Goal: Complete application form

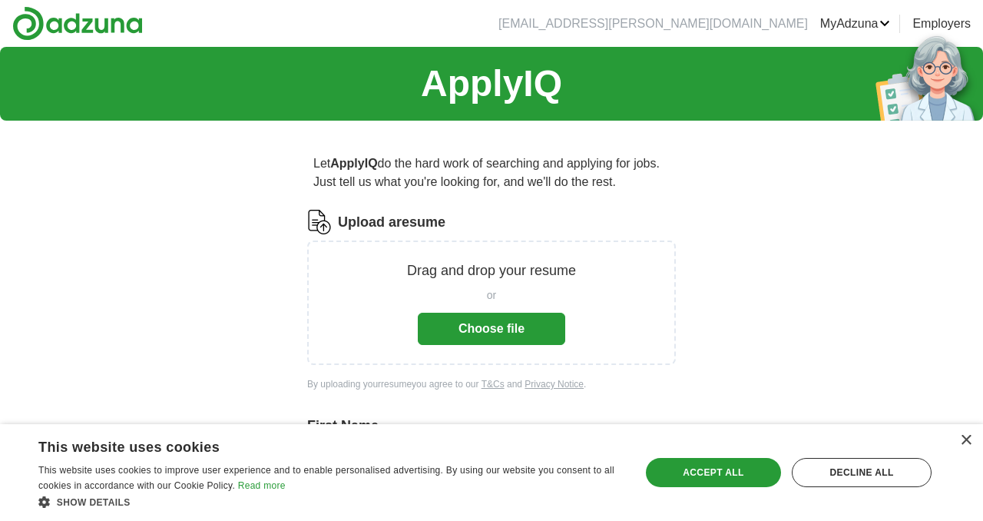
click at [450, 329] on button "Choose file" at bounding box center [491, 329] width 147 height 32
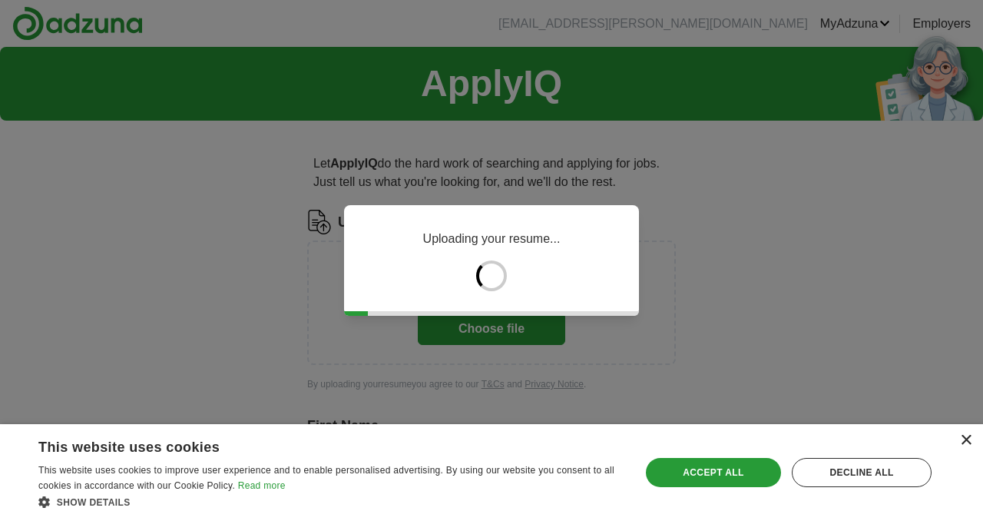
click at [965, 438] on div "×" at bounding box center [966, 441] width 12 height 12
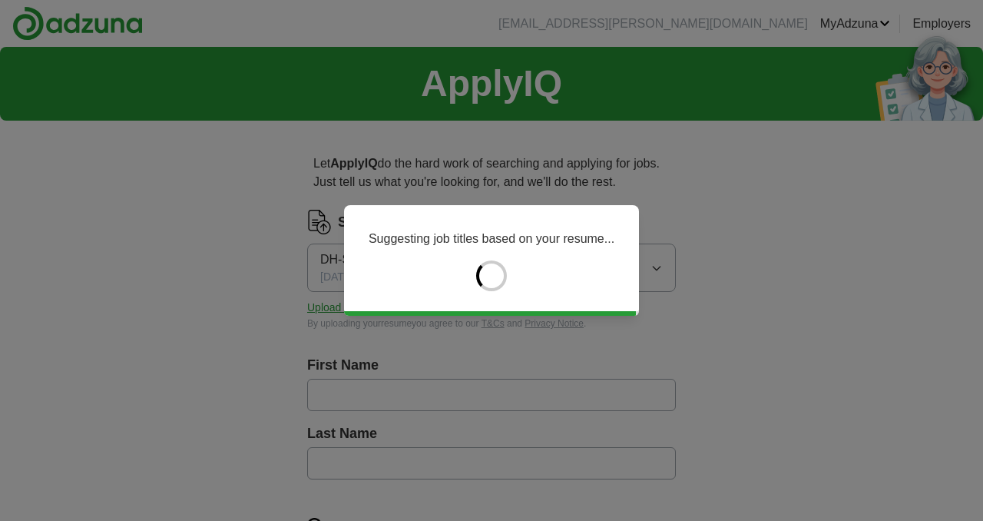
type input "********"
type input "******"
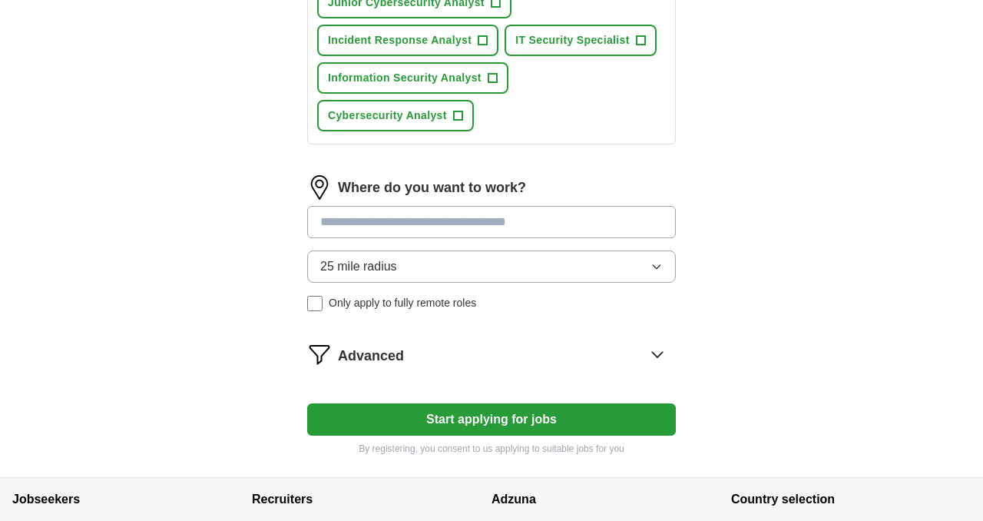
scroll to position [743, 0]
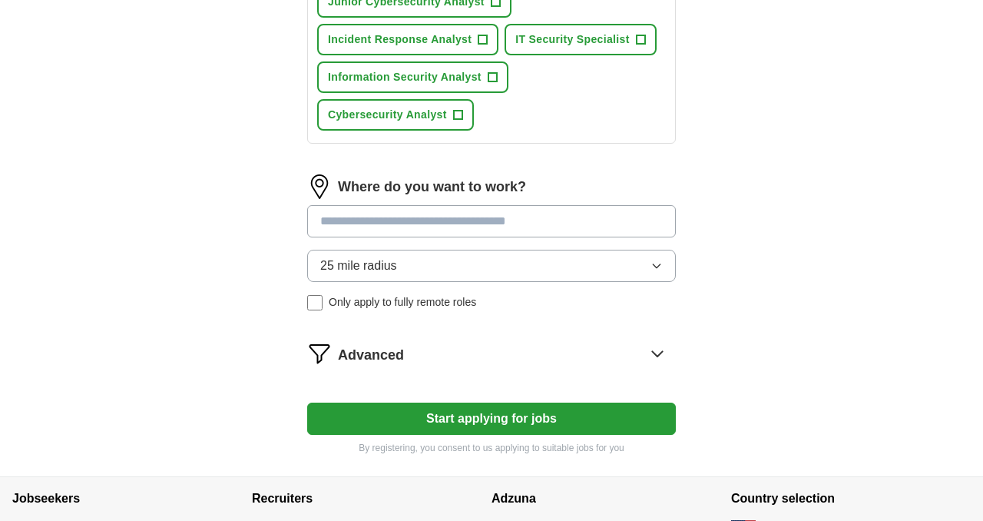
click at [541, 226] on input at bounding box center [491, 221] width 369 height 32
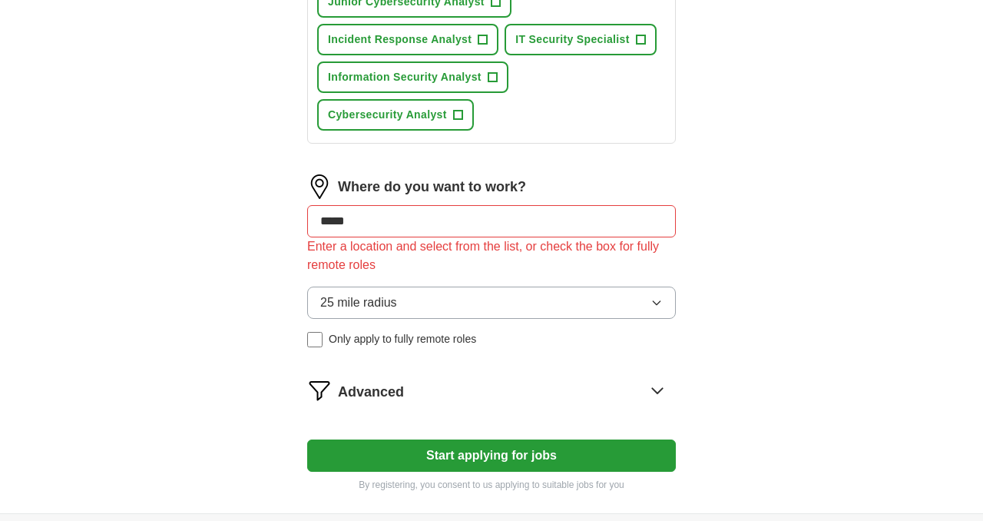
click at [557, 215] on input "*****" at bounding box center [491, 221] width 369 height 32
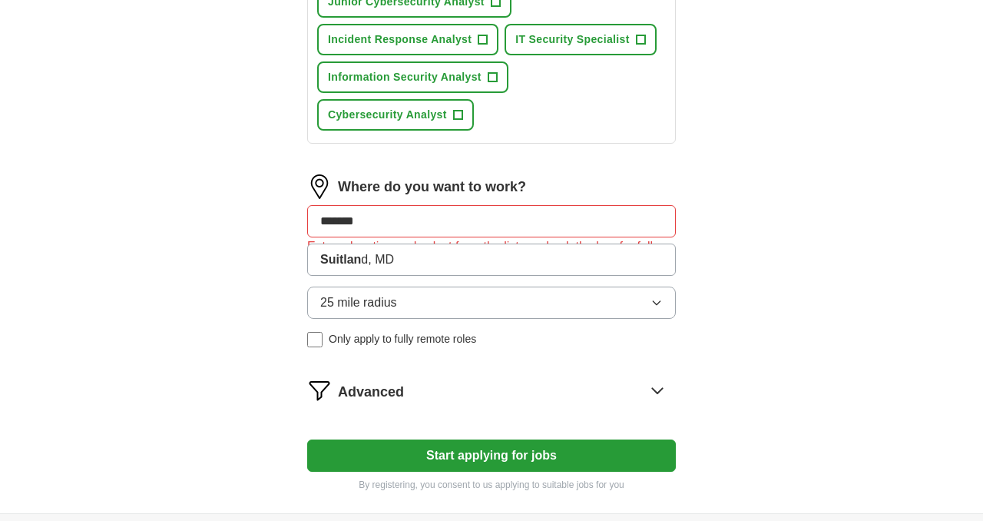
type input "********"
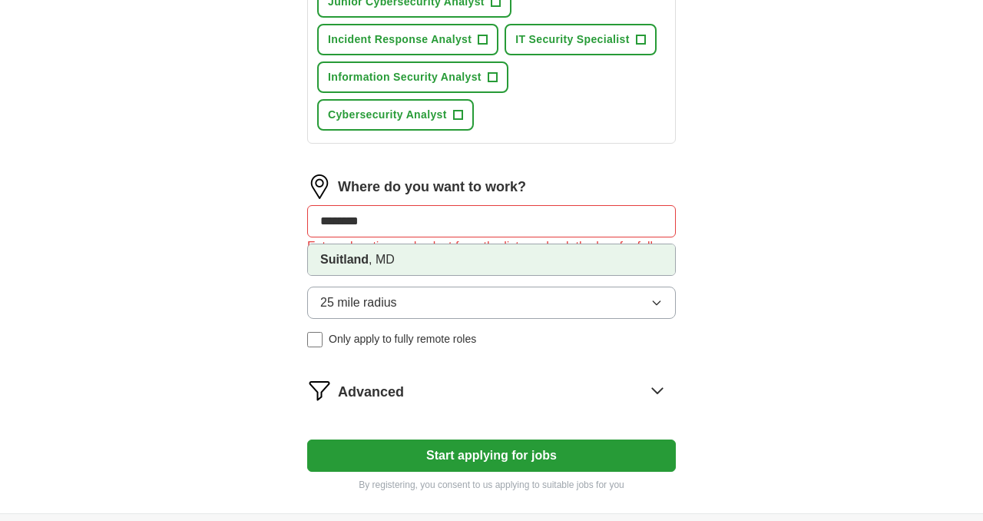
click at [501, 270] on li "Suitland , [GEOGRAPHIC_DATA]" at bounding box center [491, 259] width 367 height 31
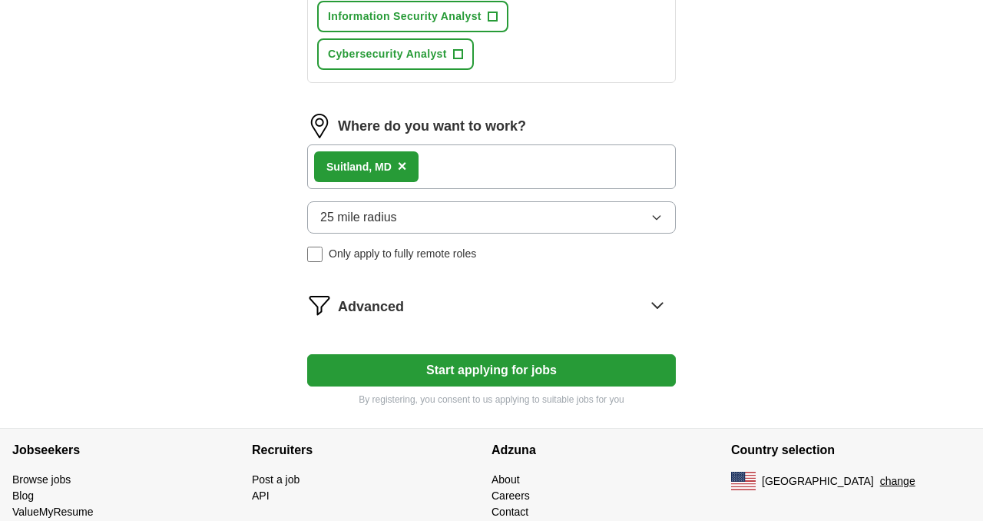
scroll to position [806, 0]
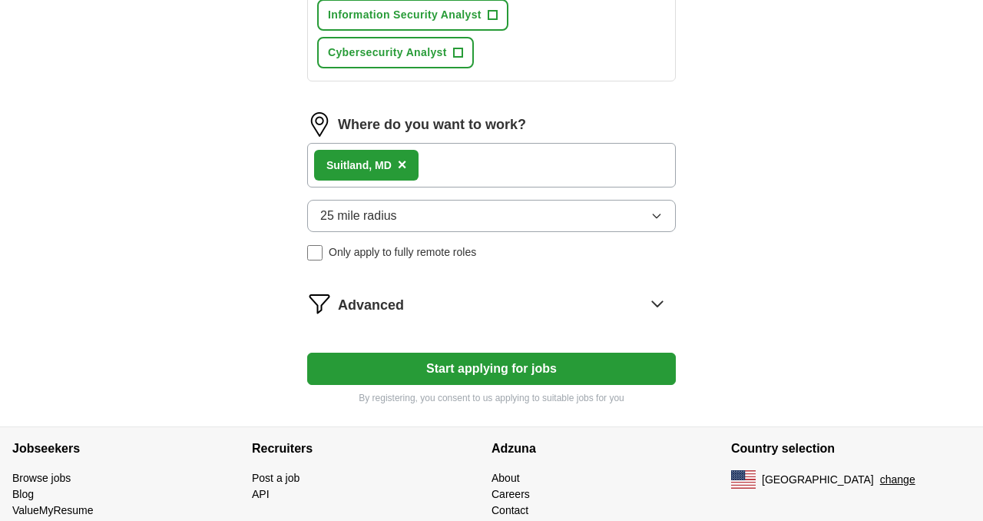
click at [612, 363] on button "Start applying for jobs" at bounding box center [491, 369] width 369 height 32
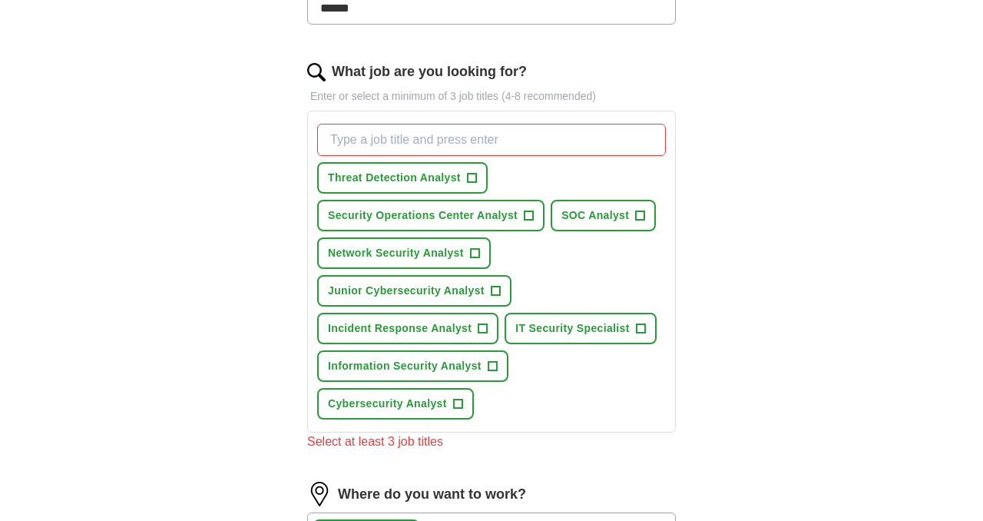
scroll to position [449, 0]
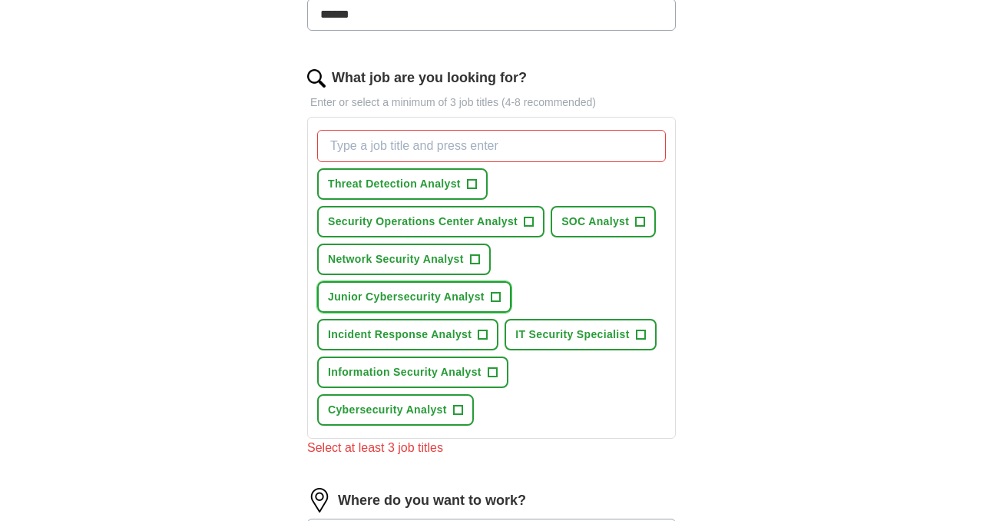
click at [495, 295] on span "+" at bounding box center [495, 297] width 9 height 12
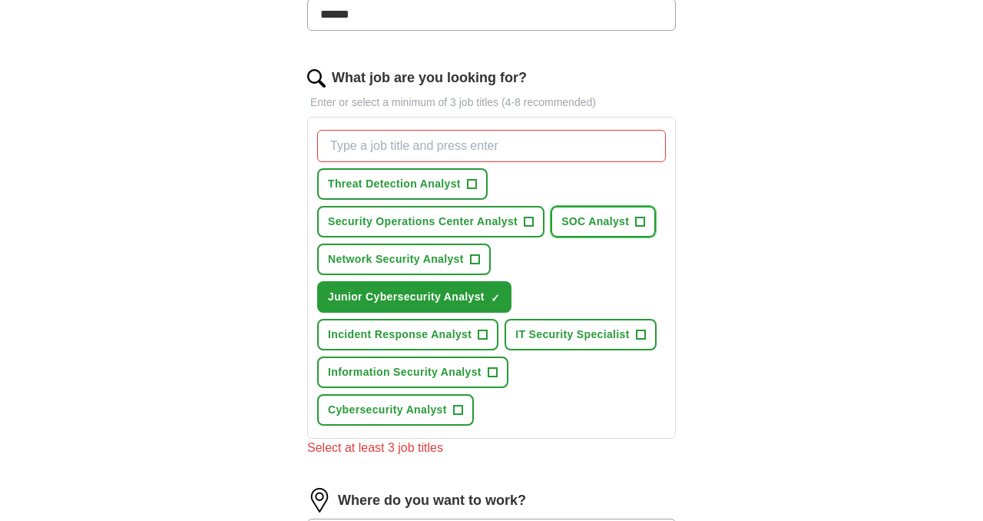
click at [636, 219] on span "+" at bounding box center [640, 222] width 9 height 12
click at [488, 376] on span "+" at bounding box center [492, 372] width 9 height 12
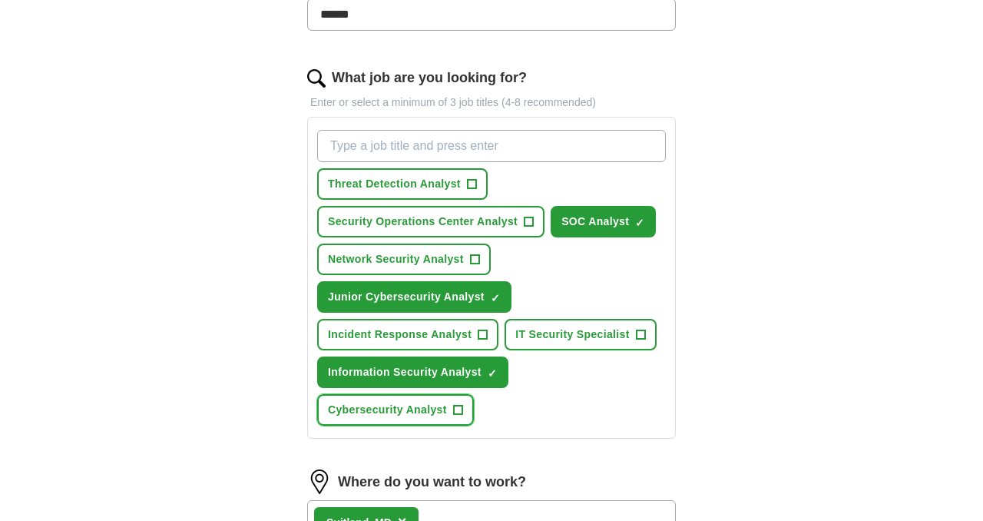
click at [457, 406] on span "+" at bounding box center [457, 410] width 9 height 12
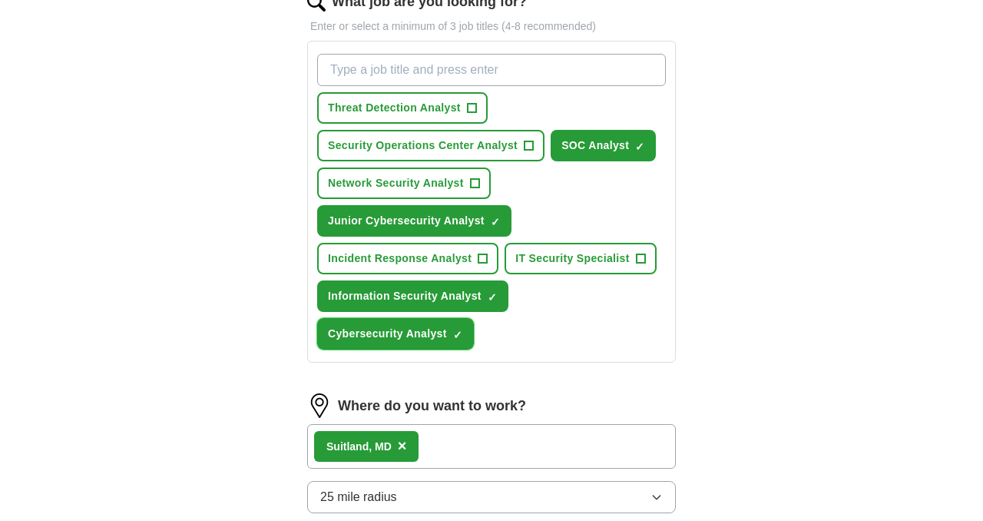
scroll to position [482, 0]
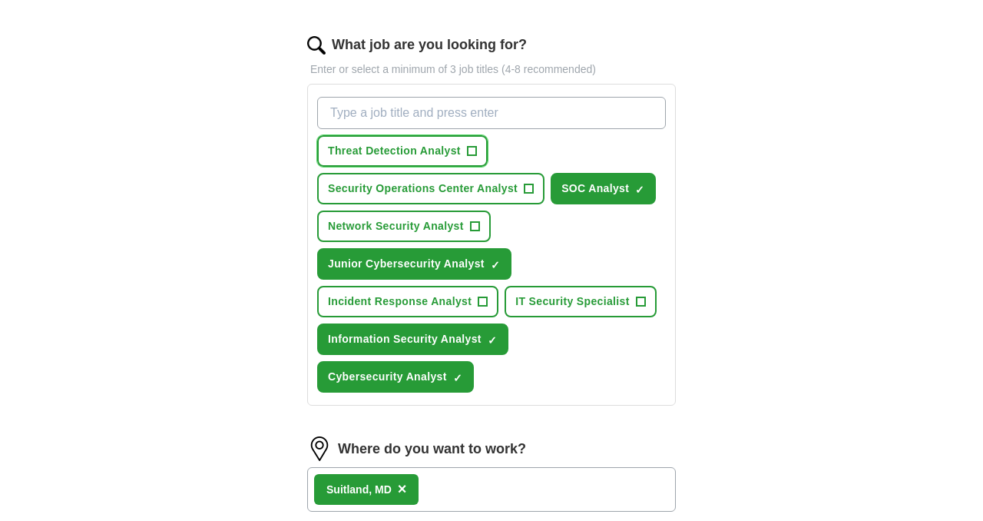
click at [466, 151] on button "Threat Detection Analyst +" at bounding box center [402, 150] width 171 height 31
click at [528, 188] on span "+" at bounding box center [529, 189] width 9 height 12
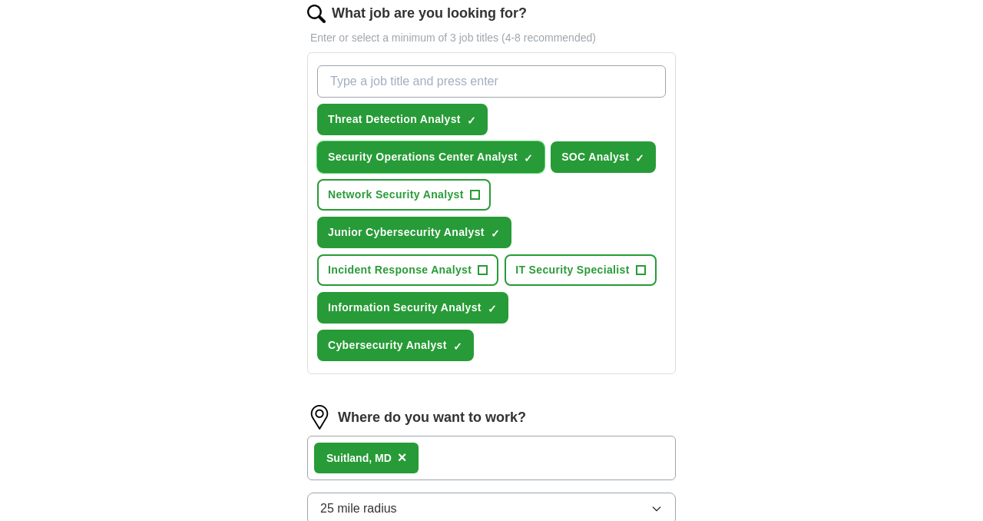
scroll to position [525, 0]
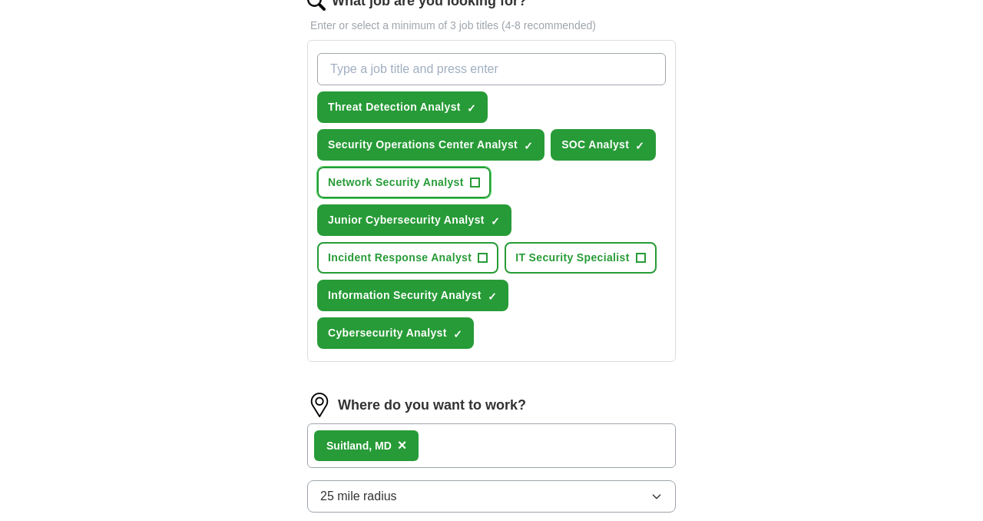
click at [473, 185] on span "+" at bounding box center [474, 183] width 9 height 12
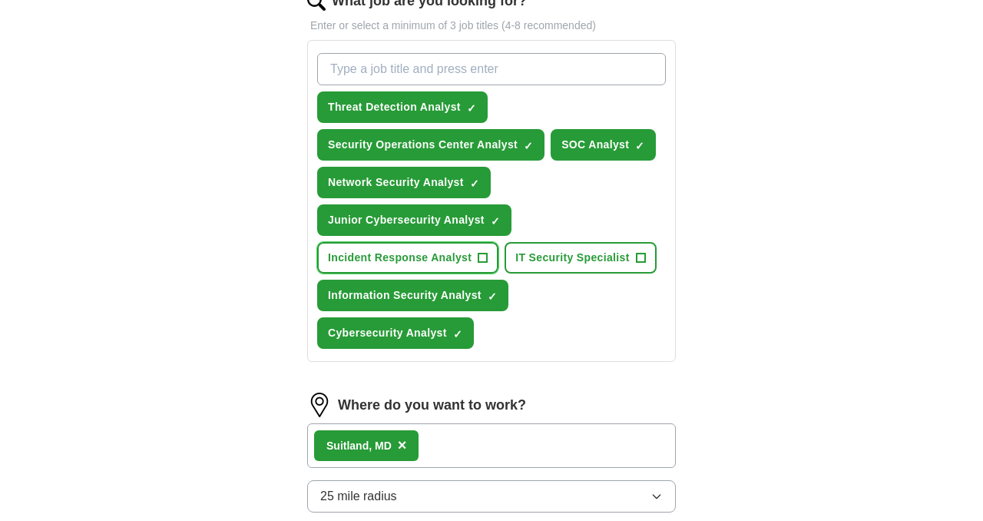
click at [485, 256] on span "+" at bounding box center [482, 258] width 9 height 12
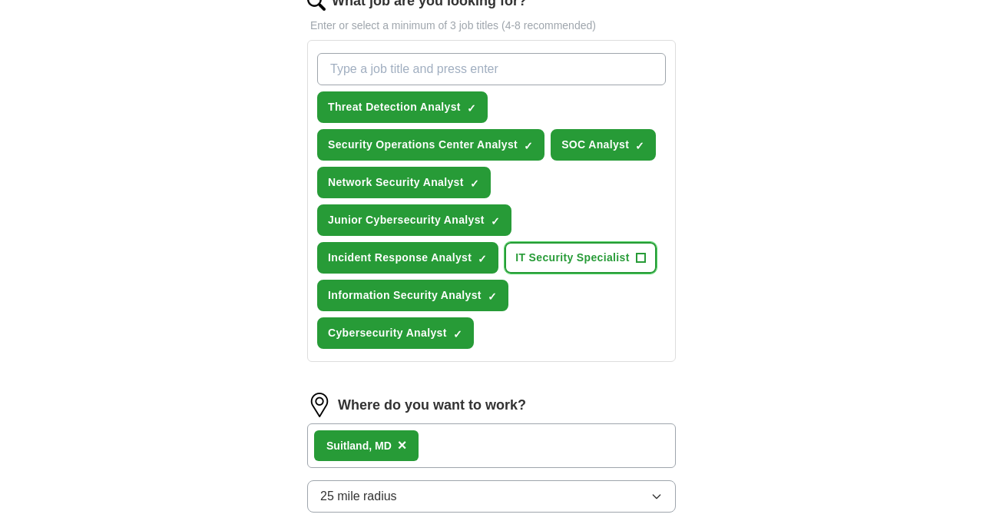
click at [561, 259] on span "IT Security Specialist" at bounding box center [572, 258] width 114 height 16
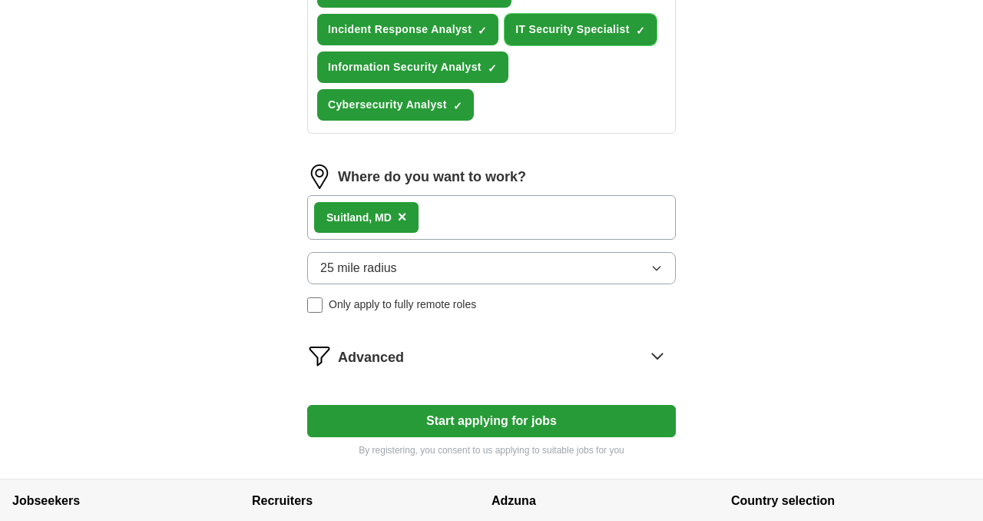
scroll to position [754, 0]
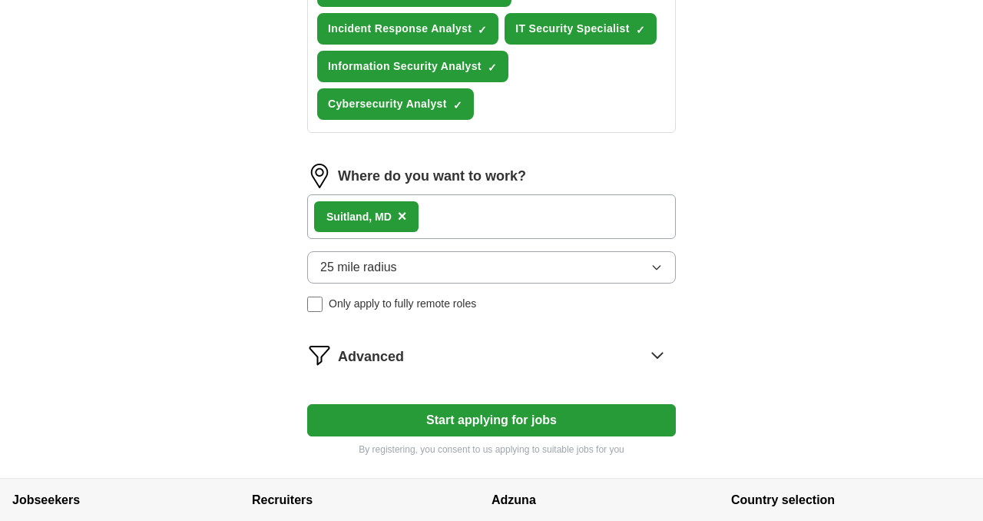
click at [552, 423] on button "Start applying for jobs" at bounding box center [491, 420] width 369 height 32
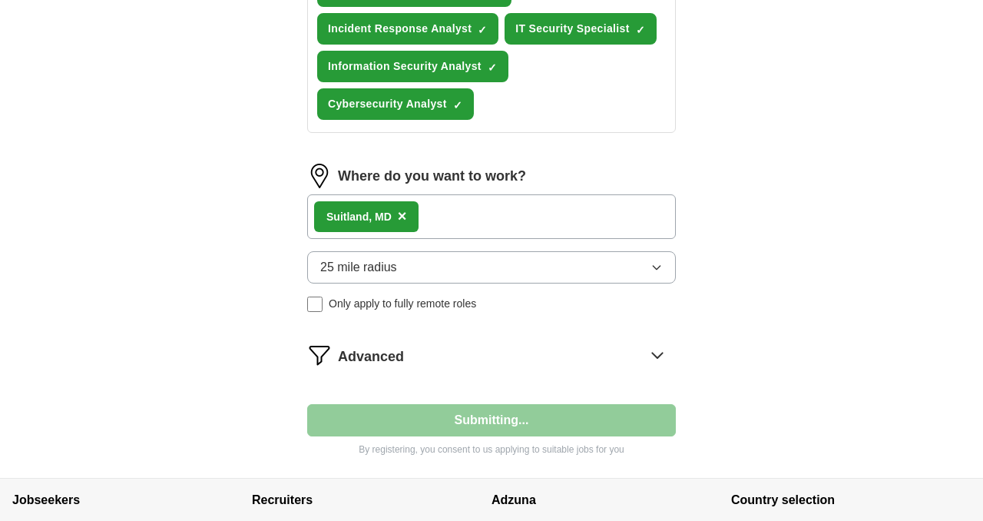
select select "**"
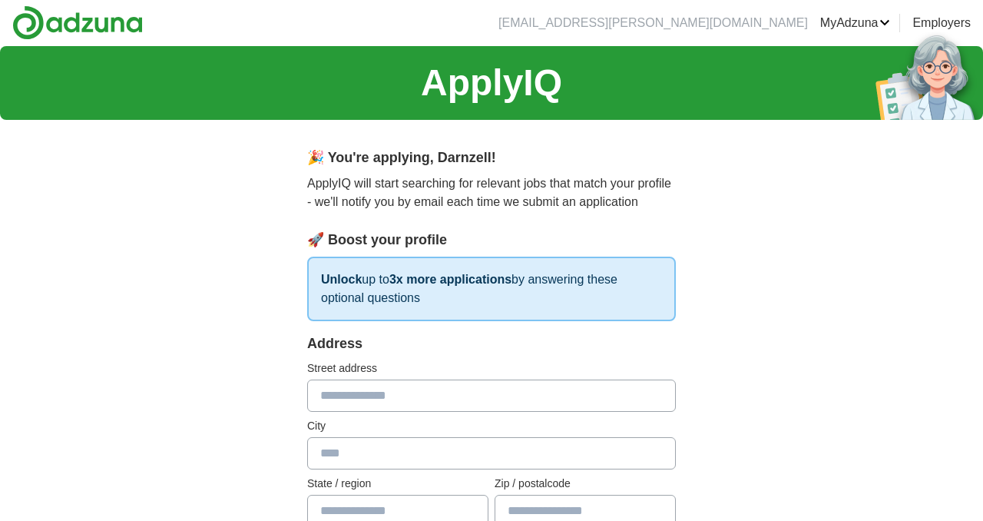
scroll to position [0, 0]
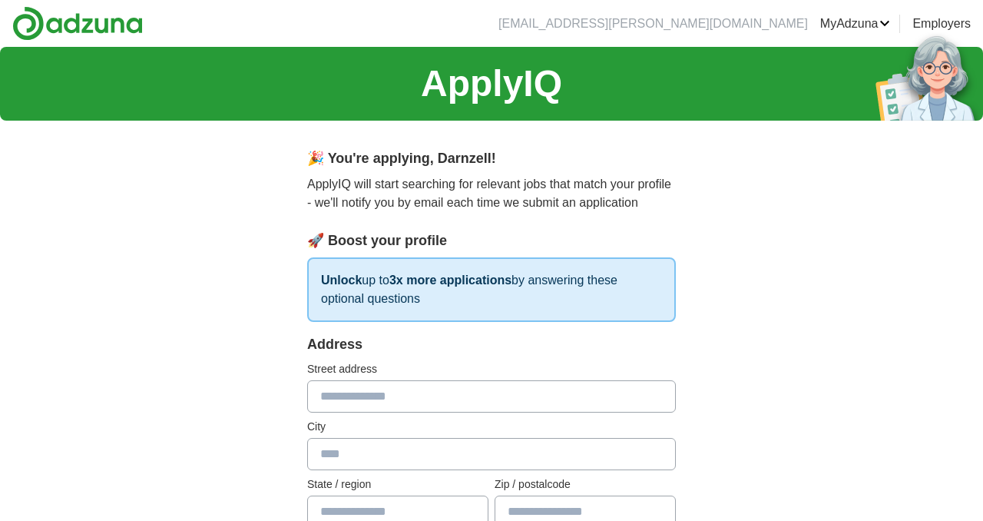
click at [546, 412] on div "Address Street address City State / region Zip / postalcode Country Please sele…" at bounding box center [491, 469] width 369 height 270
click at [539, 403] on input "text" at bounding box center [491, 396] width 369 height 32
type input "**********"
type input "********"
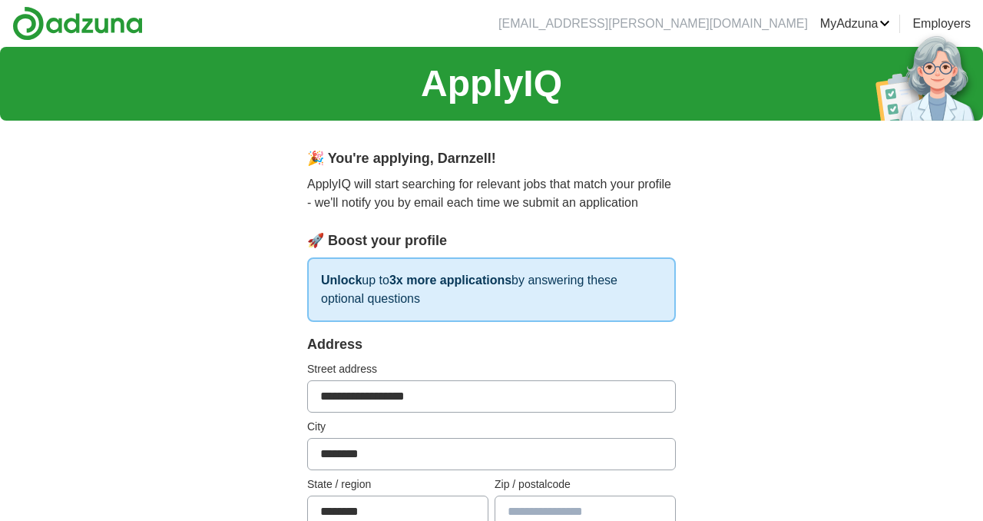
type input "*****"
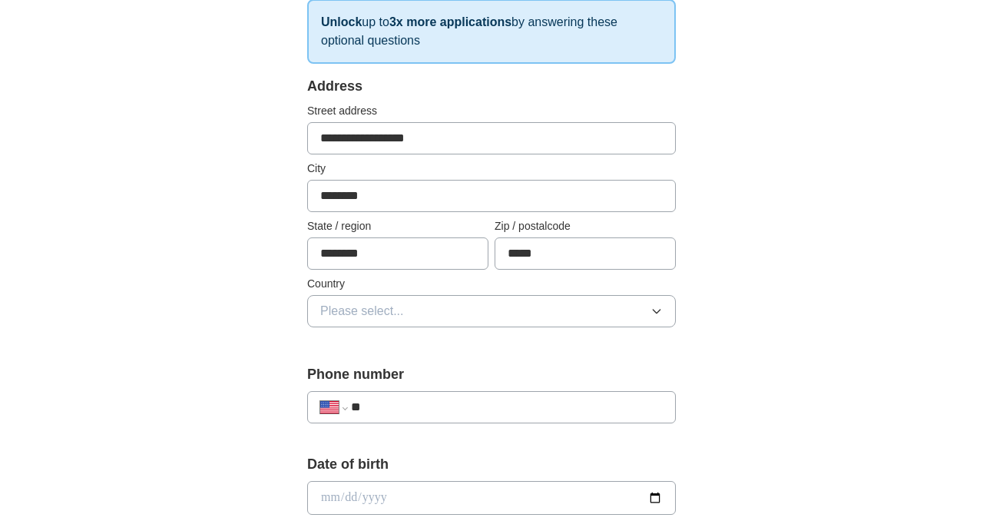
scroll to position [260, 0]
click at [614, 311] on button "Please select..." at bounding box center [491, 309] width 369 height 32
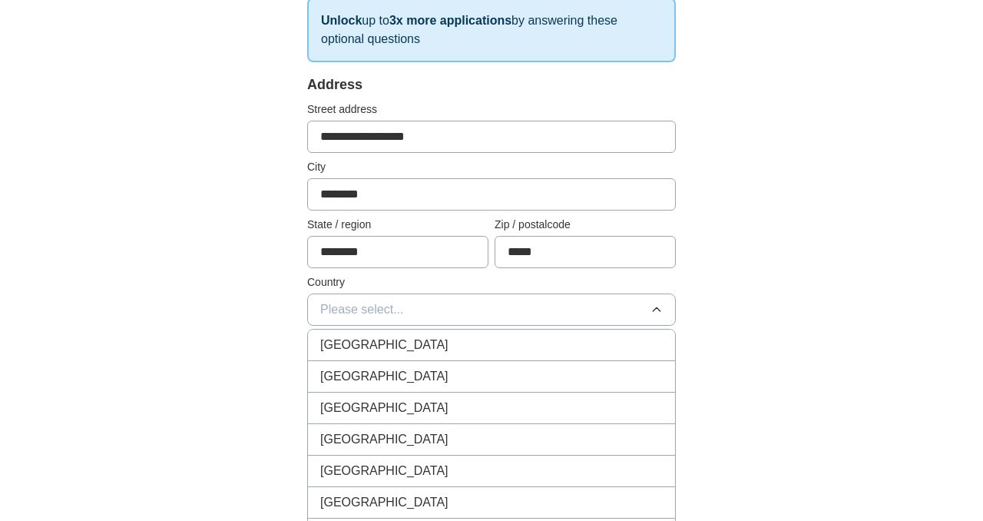
click at [582, 371] on div "[GEOGRAPHIC_DATA]" at bounding box center [491, 376] width 343 height 18
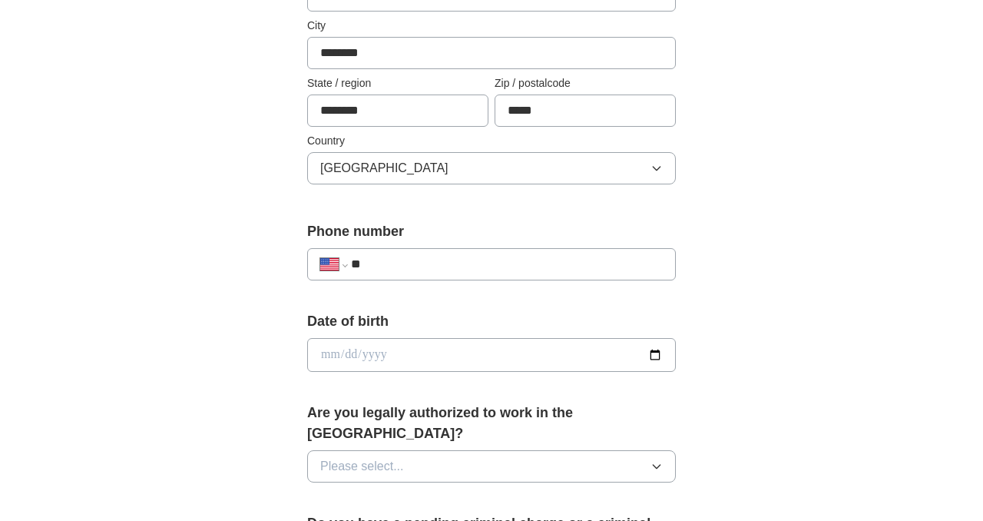
scroll to position [416, 0]
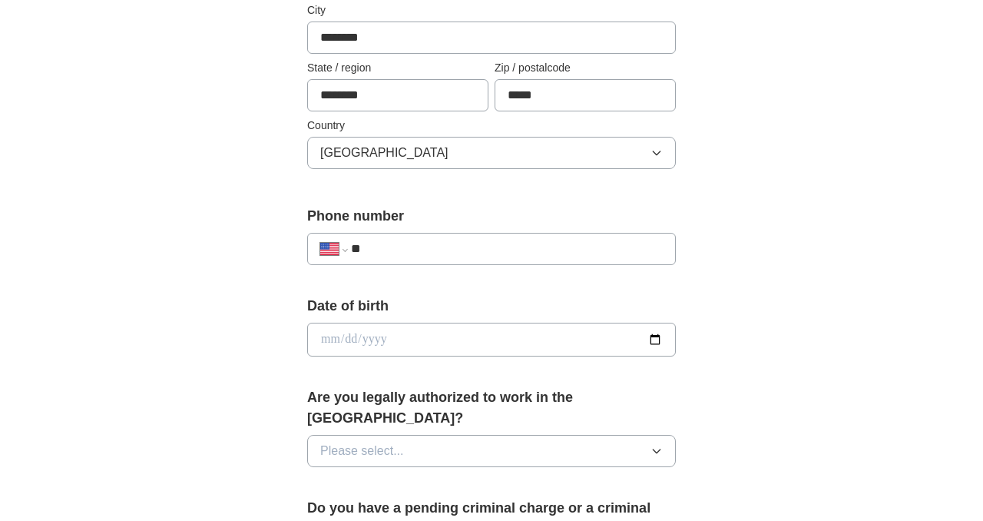
click at [561, 246] on input "**" at bounding box center [507, 249] width 312 height 18
type input "**********"
click at [528, 344] on input "date" at bounding box center [491, 340] width 369 height 34
click at [323, 338] on input "date" at bounding box center [491, 340] width 369 height 34
type input "**********"
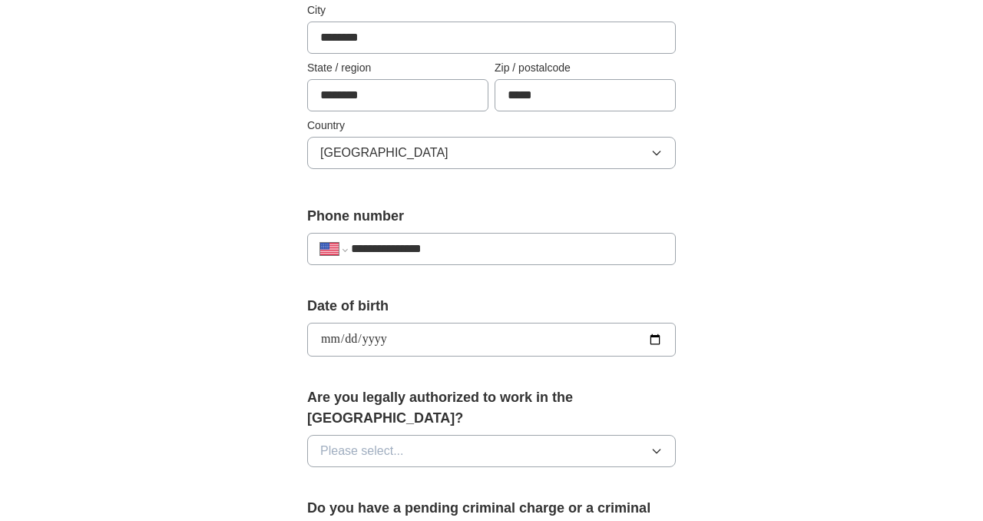
click at [402, 435] on button "Please select..." at bounding box center [491, 451] width 369 height 32
click at [396, 477] on div "Yes" at bounding box center [491, 486] width 343 height 18
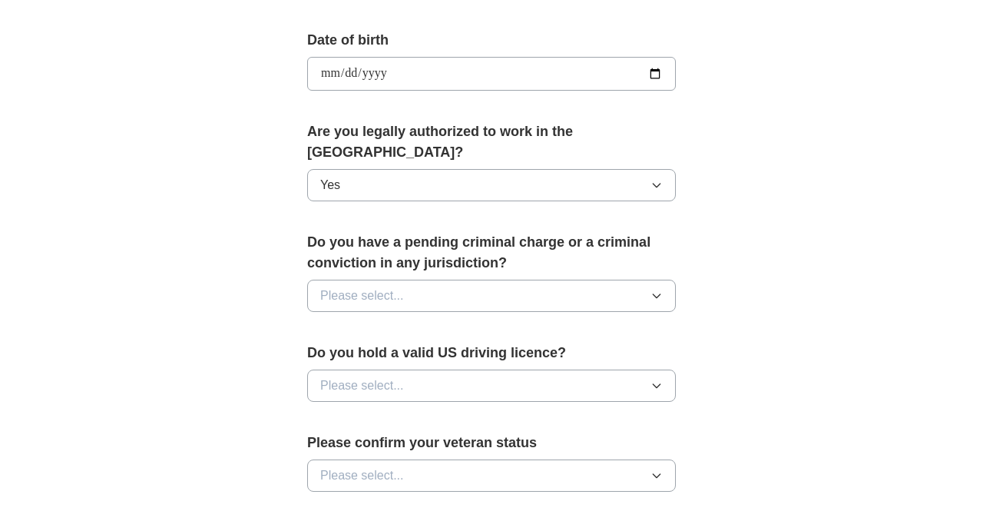
scroll to position [681, 0]
click at [576, 284] on button "Please select..." at bounding box center [491, 296] width 369 height 32
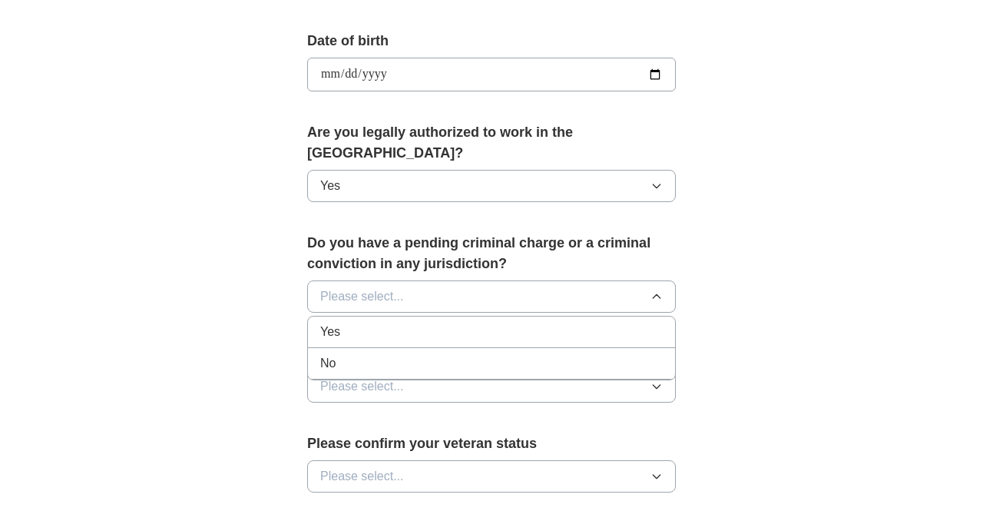
click at [546, 354] on div "No" at bounding box center [491, 363] width 343 height 18
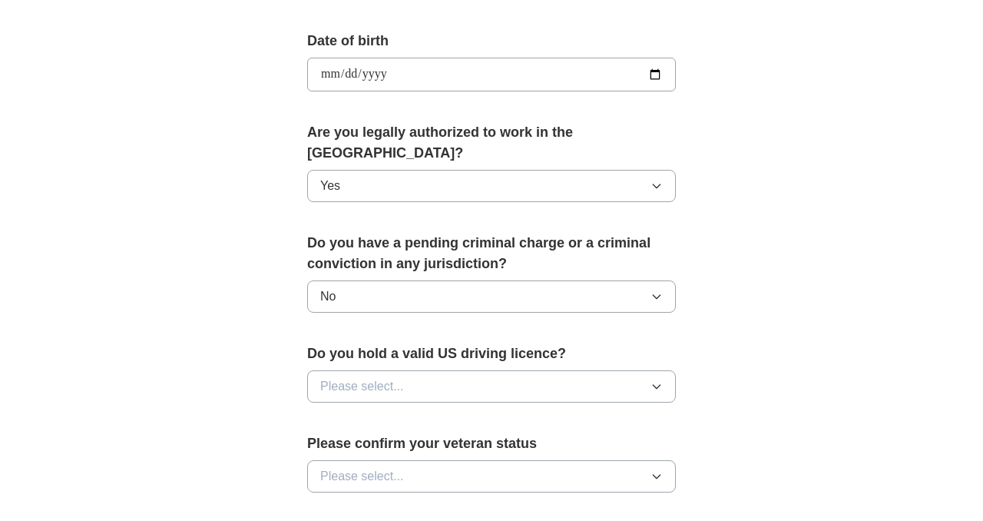
click at [536, 370] on button "Please select..." at bounding box center [491, 386] width 369 height 32
click at [516, 444] on div "No" at bounding box center [491, 453] width 343 height 18
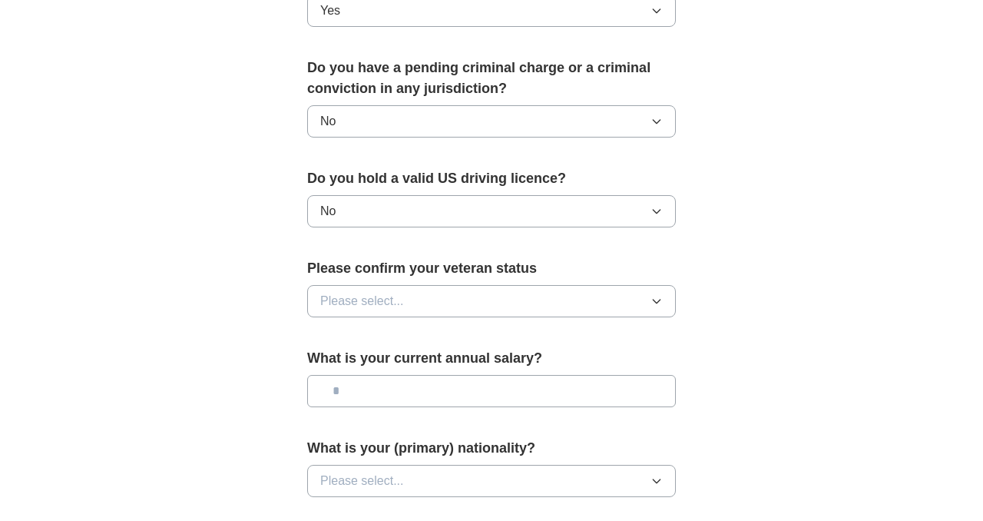
scroll to position [854, 0]
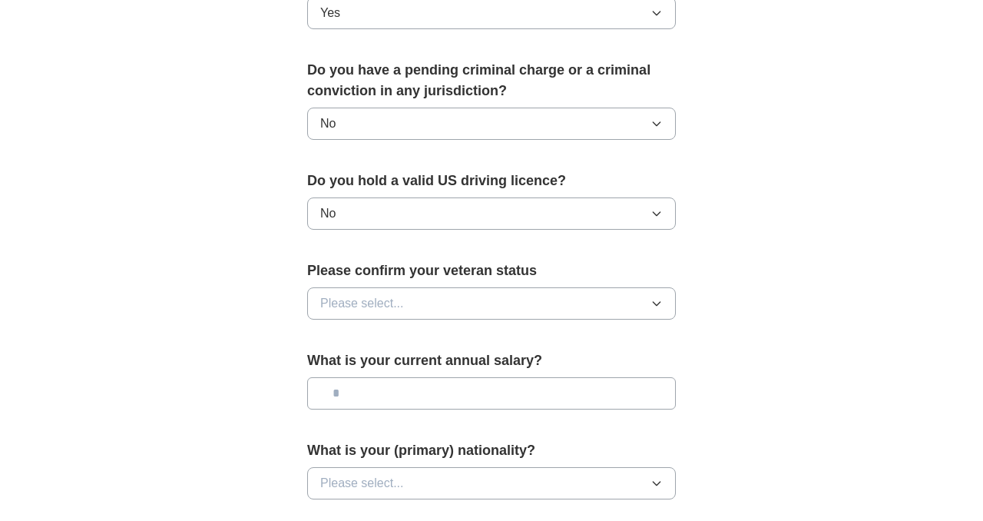
click at [602, 287] on button "Please select..." at bounding box center [491, 303] width 369 height 32
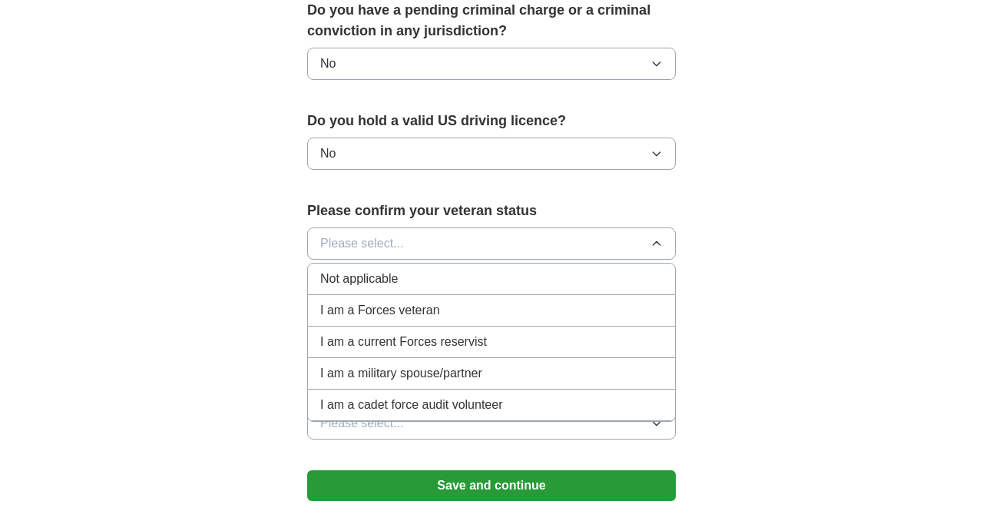
scroll to position [915, 0]
click at [492, 269] on div "Not applicable" at bounding box center [491, 278] width 343 height 18
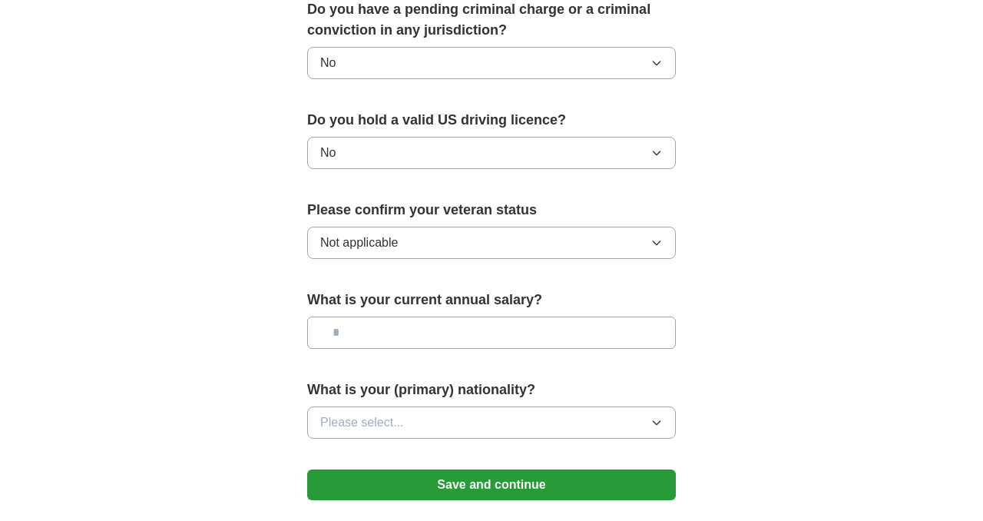
click at [482, 316] on input "text" at bounding box center [491, 332] width 369 height 32
type input "*******"
click at [453, 406] on button "Please select..." at bounding box center [491, 422] width 369 height 32
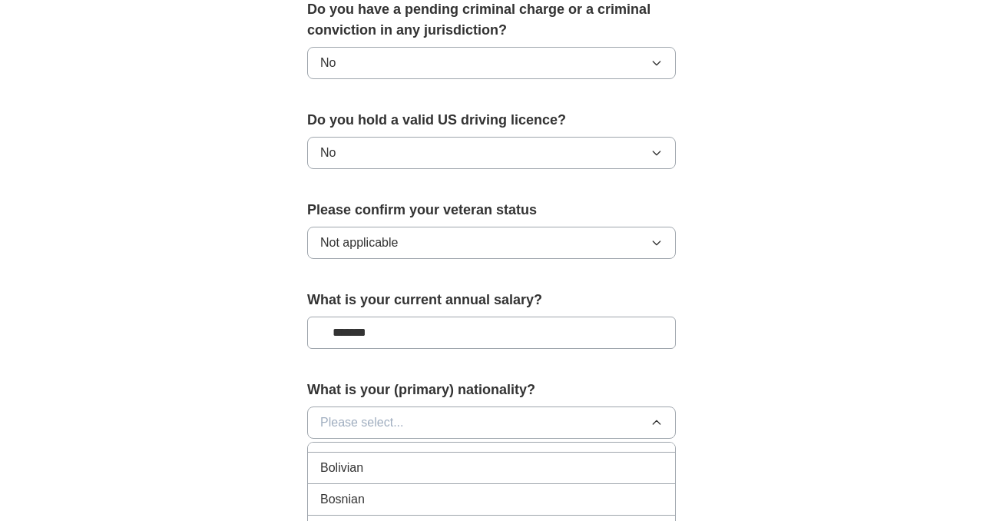
scroll to position [0, 0]
click at [439, 449] on div "American" at bounding box center [491, 458] width 343 height 18
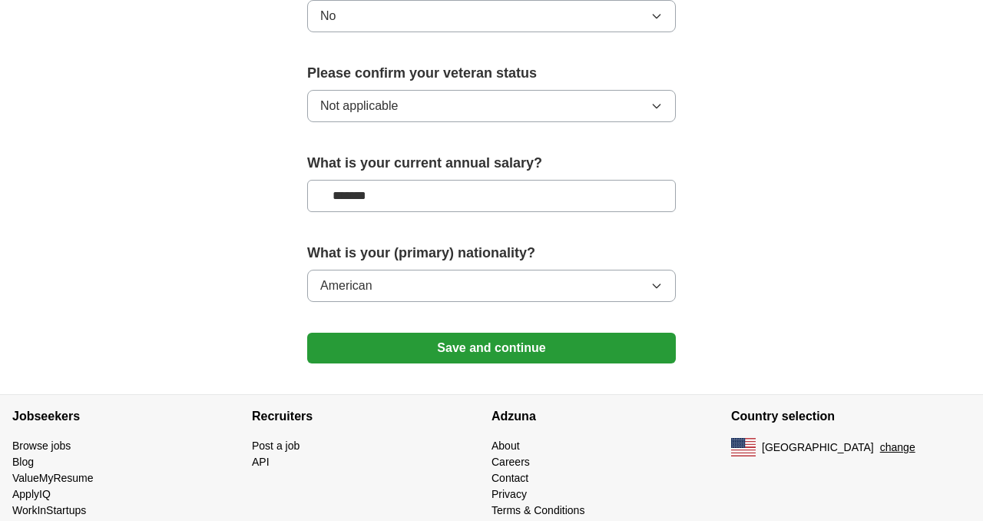
scroll to position [1059, 0]
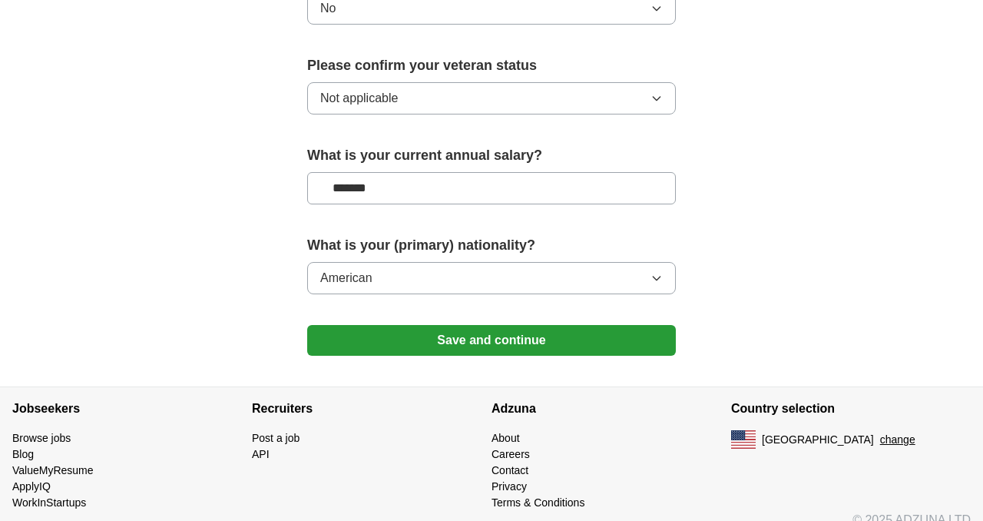
click at [624, 262] on button "American" at bounding box center [491, 278] width 369 height 32
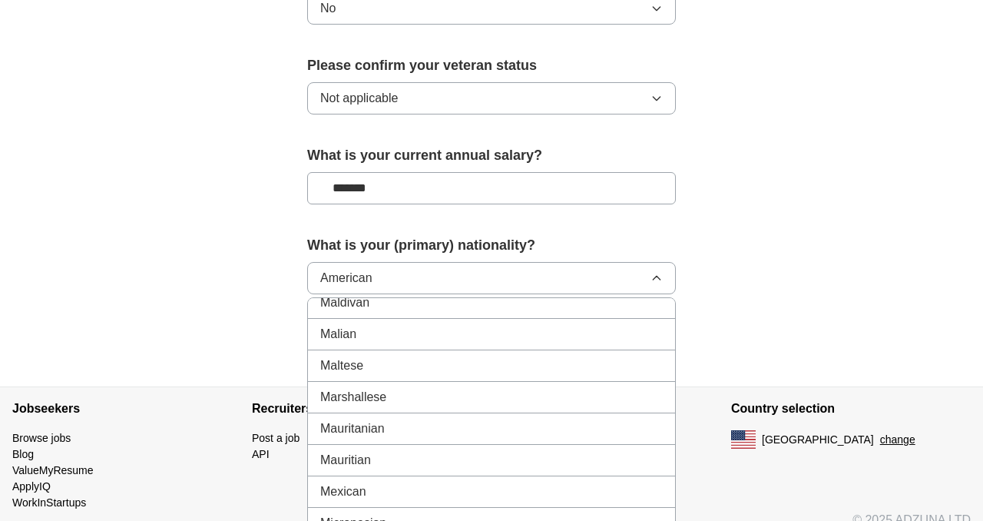
scroll to position [3422, 0]
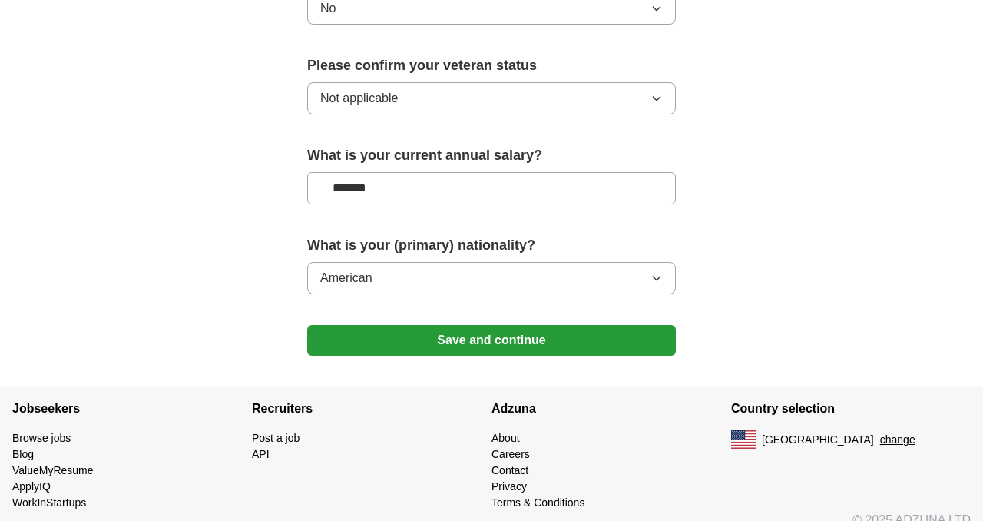
click at [619, 325] on button "Save and continue" at bounding box center [491, 340] width 369 height 31
